Goal: Task Accomplishment & Management: Use online tool/utility

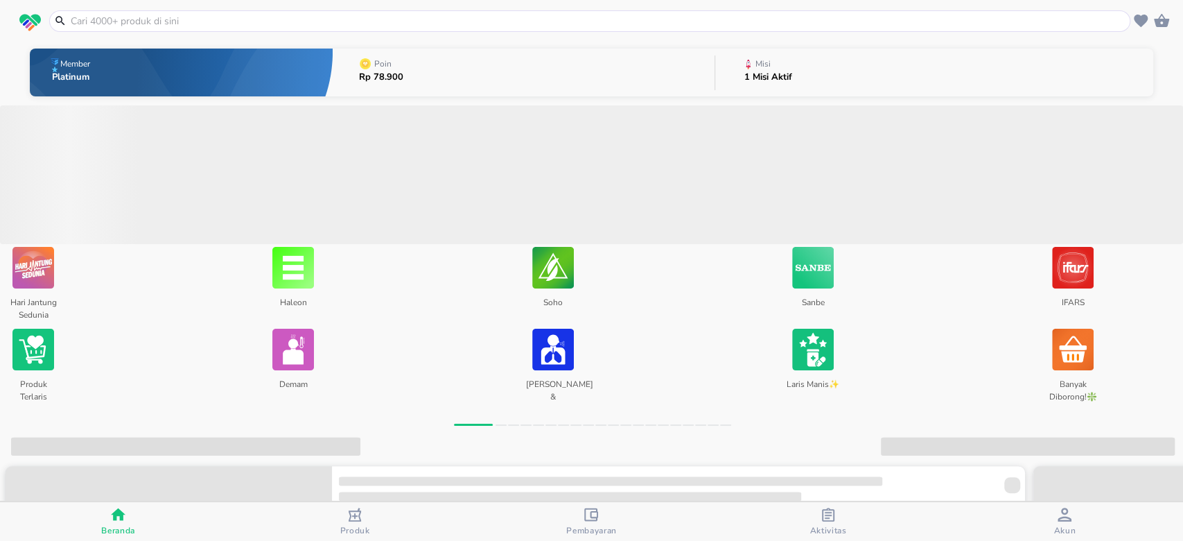
click at [927, 85] on button "Misi 1 Misi Aktif" at bounding box center [934, 72] width 438 height 55
